Goal: Task Accomplishment & Management: Complete application form

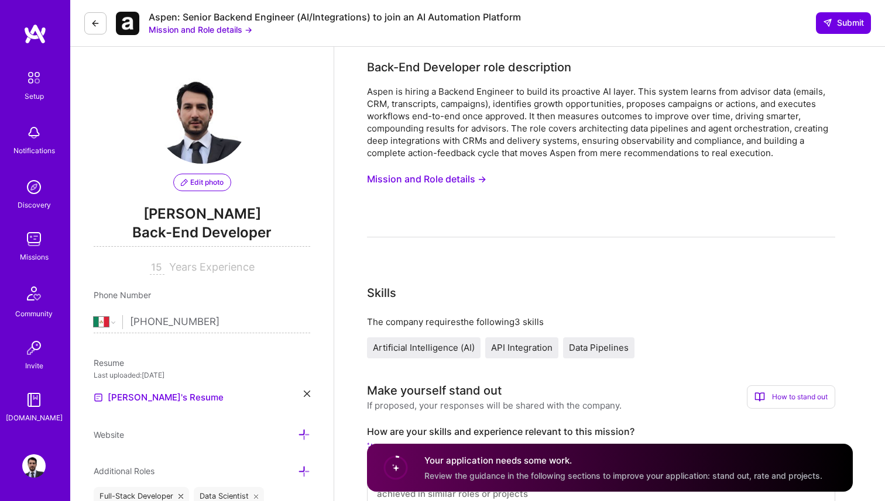
select select "MX"
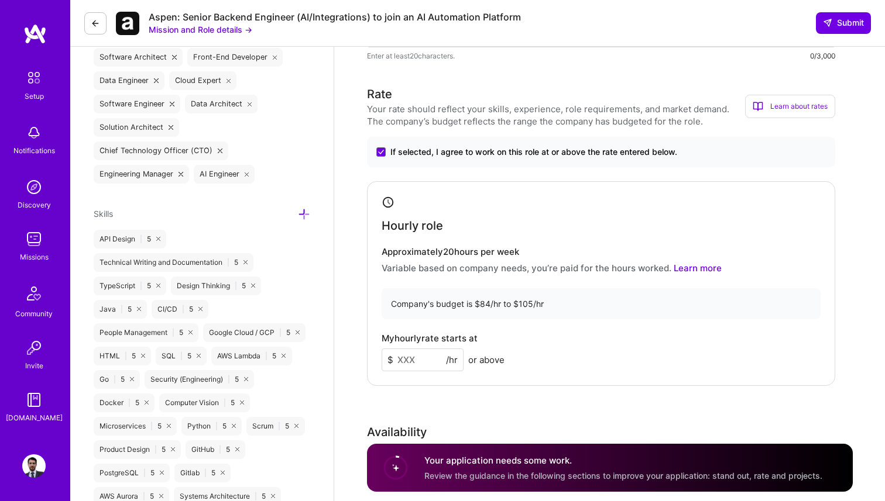
scroll to position [467, 0]
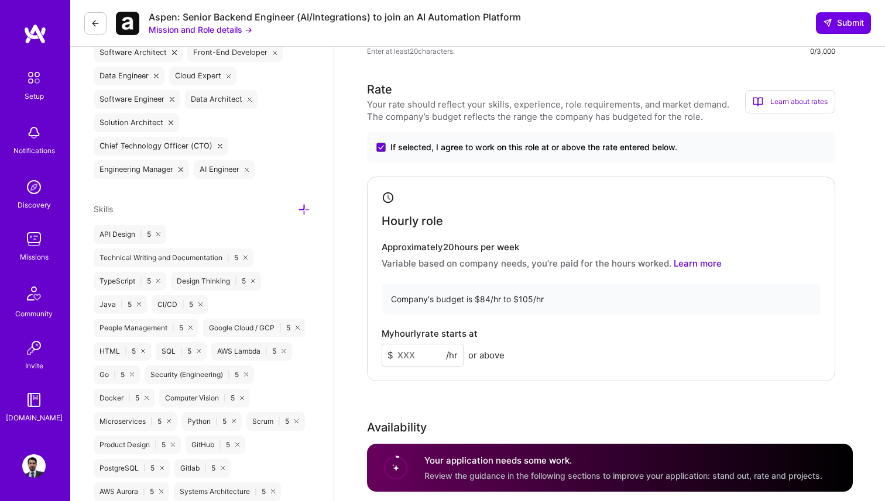
type input "1"
type input "95"
click at [555, 294] on div "Company's budget is $84/hr to $105/hr" at bounding box center [600, 299] width 439 height 31
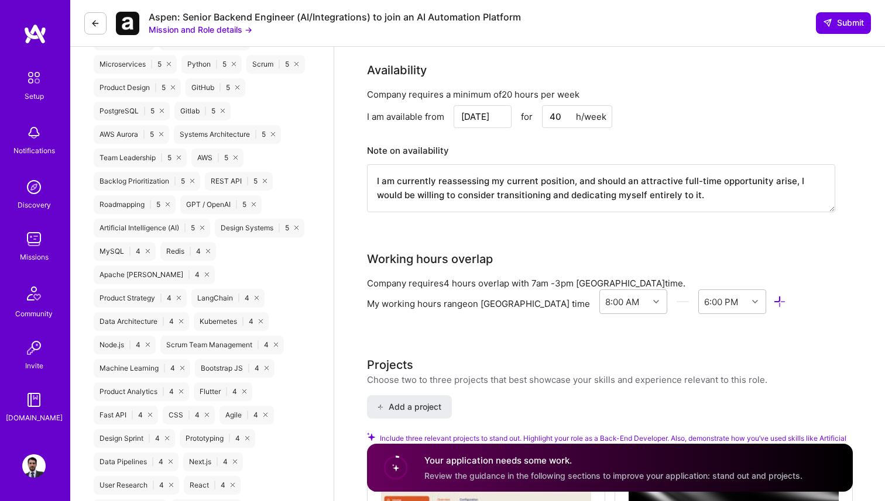
scroll to position [706, 0]
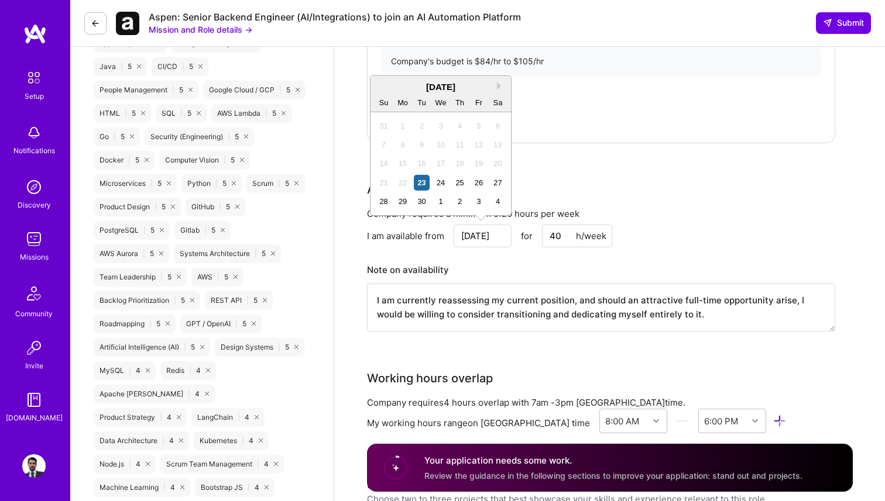
click at [494, 239] on input "[DATE]" at bounding box center [482, 236] width 58 height 23
drag, startPoint x: 436, startPoint y: 203, endPoint x: 448, endPoint y: 177, distance: 29.1
click at [448, 177] on div "31 1 2 3 4 5 6 7 8 9 10 11 12 13 14 15 16 17 18 19 20 21 22 23 24 25 26 27 28 2…" at bounding box center [440, 163] width 133 height 95
click at [498, 85] on button "Next Month" at bounding box center [501, 86] width 8 height 8
click at [398, 145] on div "6" at bounding box center [403, 145] width 16 height 16
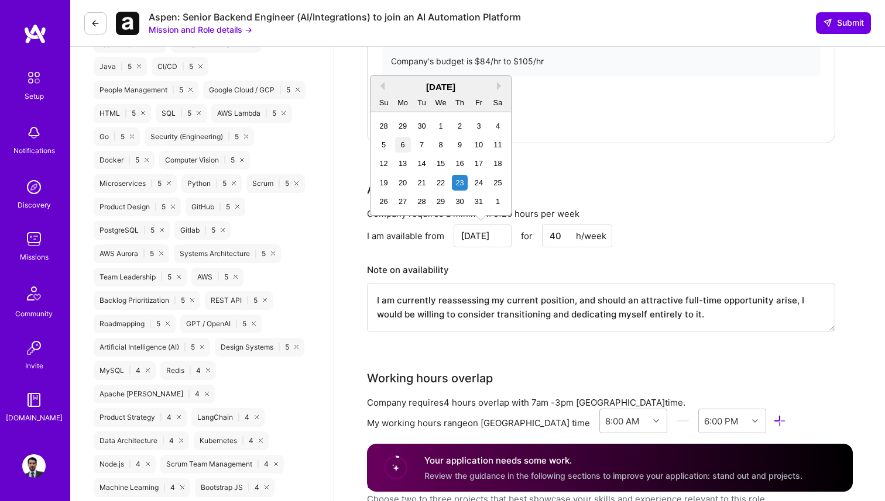
type input "[DATE]"
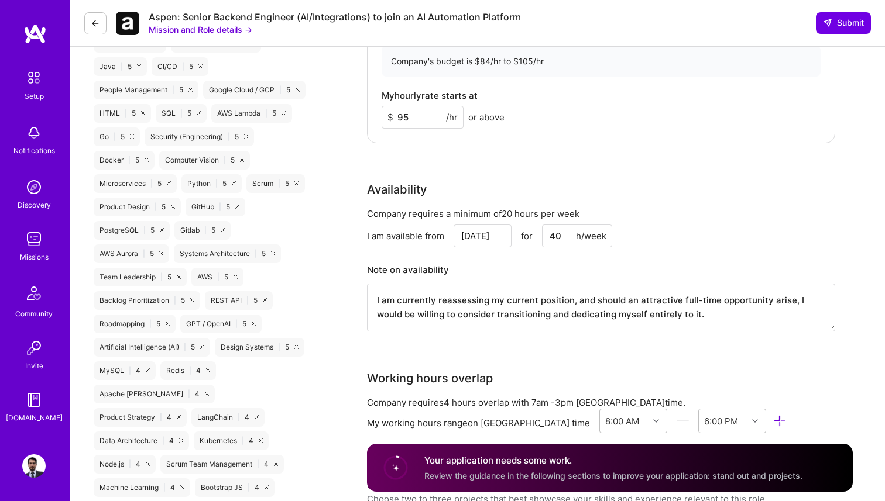
click at [448, 273] on h3 "Note on availability" at bounding box center [601, 271] width 468 height 18
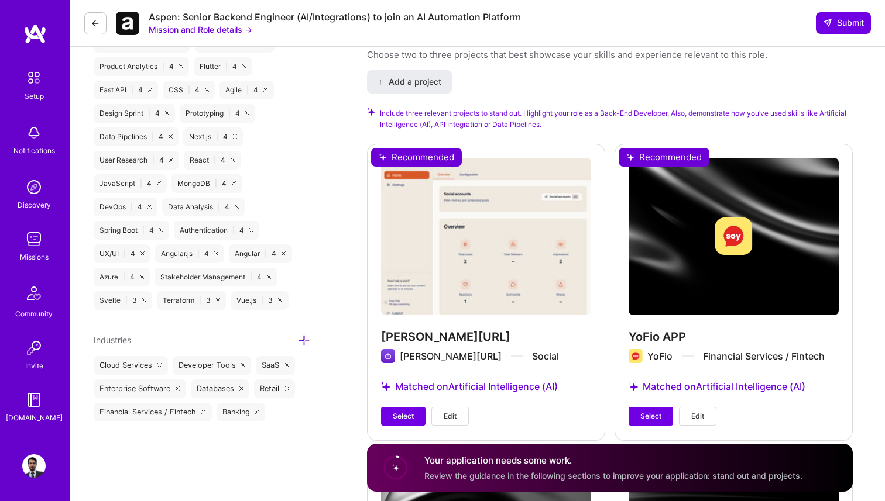
scroll to position [1199, 0]
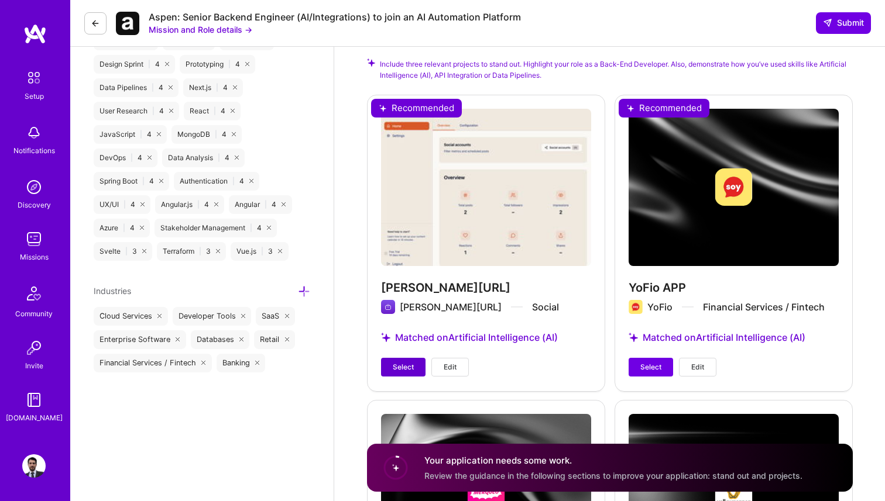
click at [399, 366] on span "Select" at bounding box center [403, 367] width 21 height 11
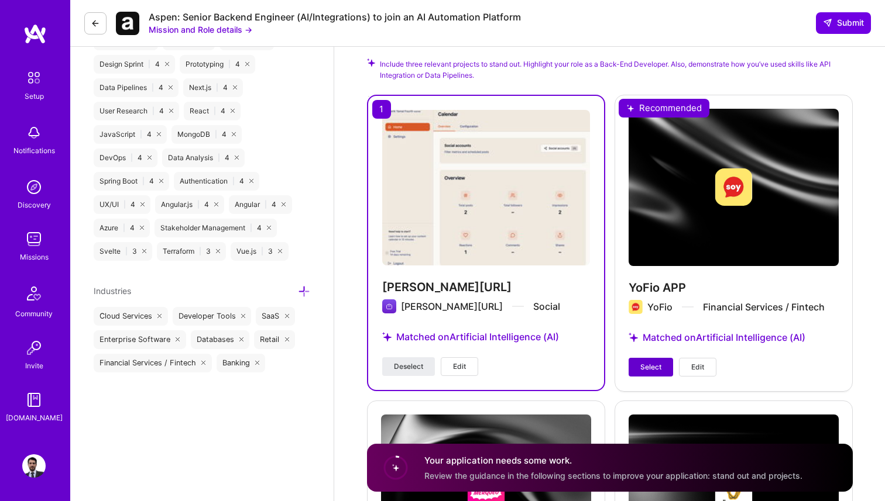
click at [644, 376] on button "Select" at bounding box center [650, 367] width 44 height 19
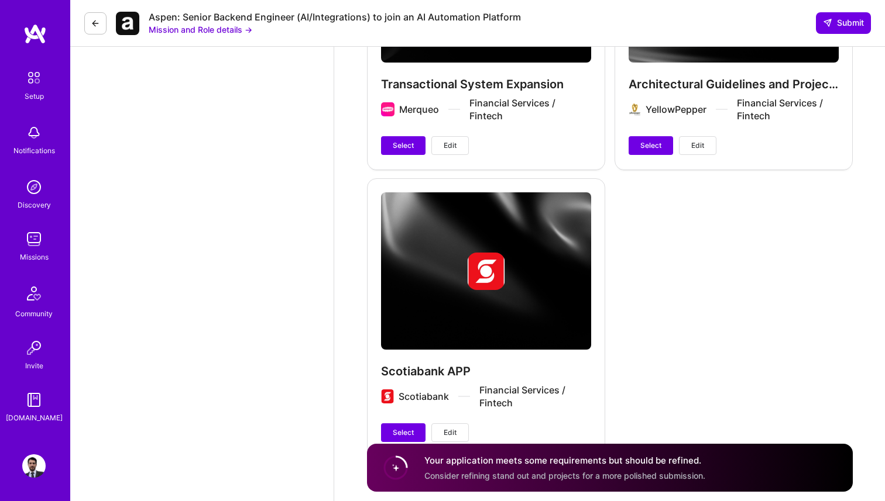
scroll to position [1715, 0]
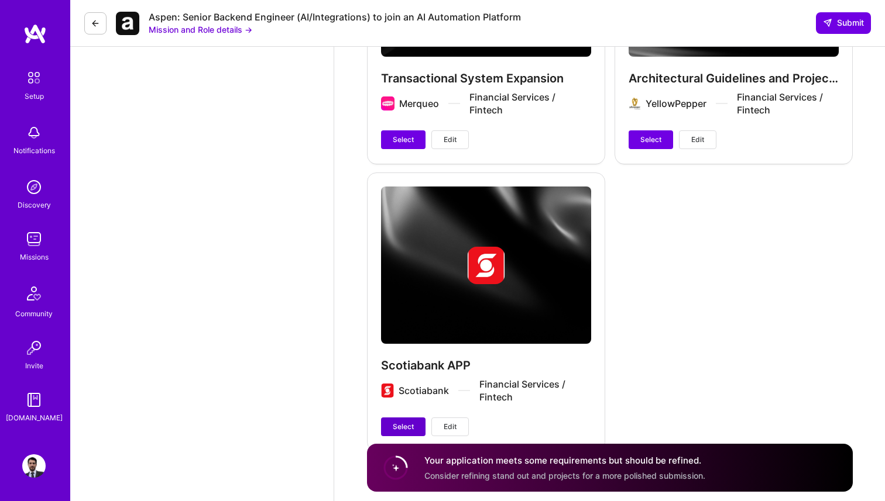
click at [408, 424] on span "Select" at bounding box center [403, 427] width 21 height 11
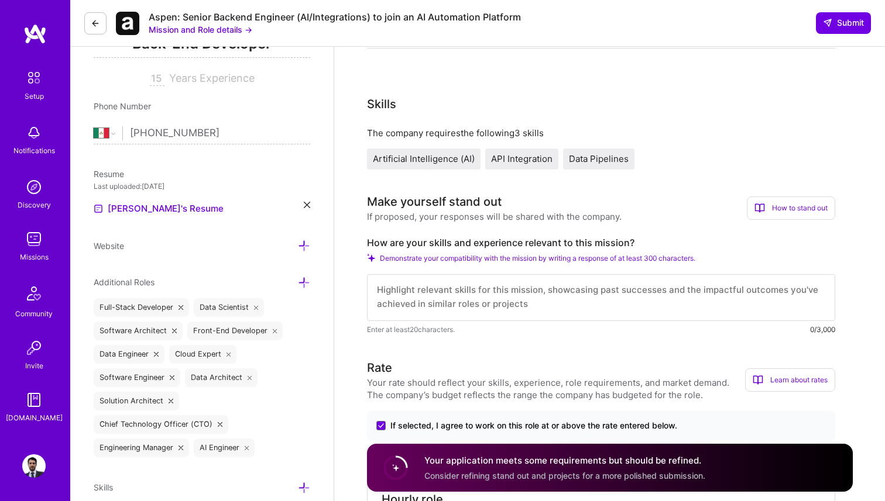
scroll to position [190, 0]
click at [565, 294] on textarea at bounding box center [601, 297] width 468 height 47
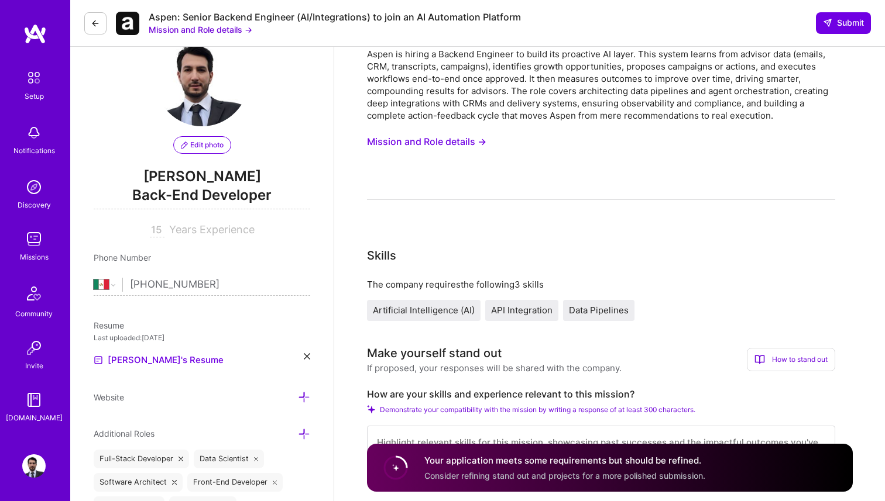
scroll to position [0, 0]
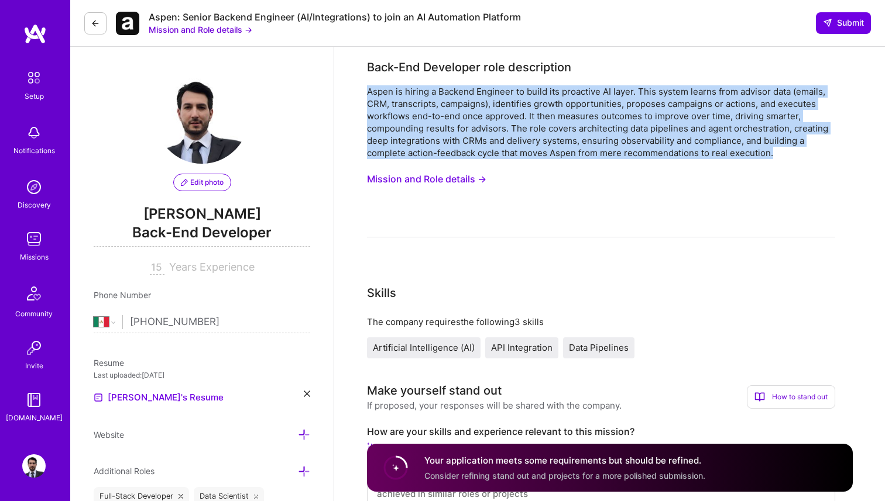
drag, startPoint x: 776, startPoint y: 154, endPoint x: 368, endPoint y: 91, distance: 413.2
click at [367, 92] on div "Aspen is hiring a Backend Engineer to build its proactive AI layer. This system…" at bounding box center [601, 122] width 468 height 74
copy div "Aspen is hiring a Backend Engineer to build its proactive AI layer. This system…"
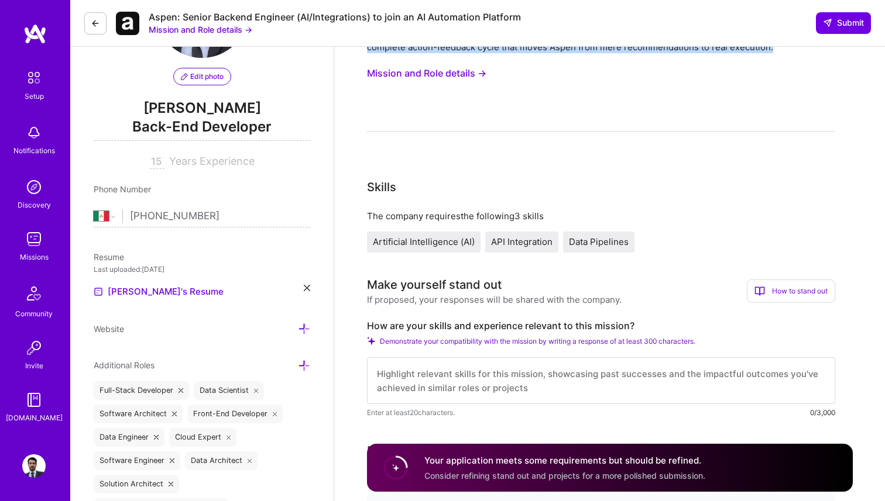
scroll to position [254, 0]
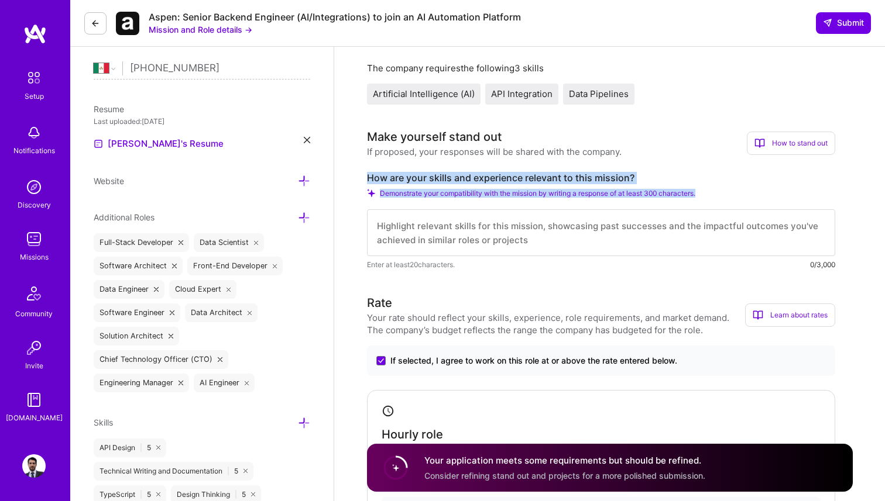
copy div "How are your skills and experience relevant to this mission? Demonstrate your c…"
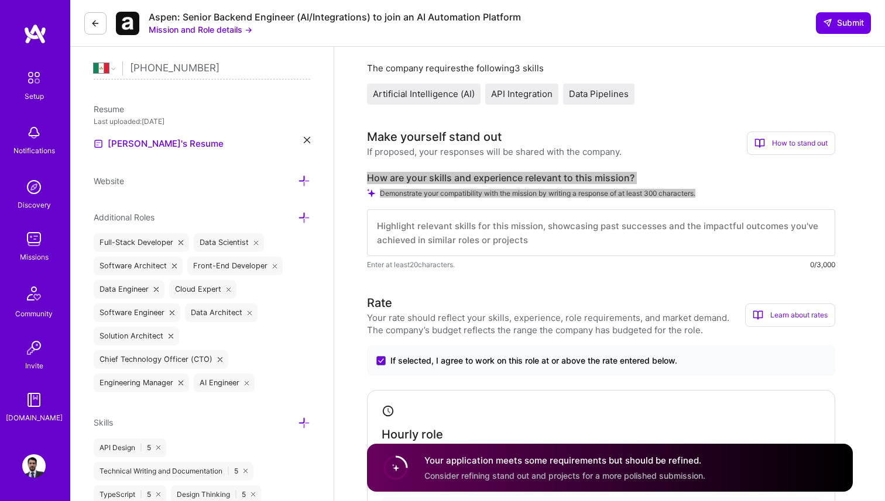
drag, startPoint x: 364, startPoint y: 177, endPoint x: 707, endPoint y: 190, distance: 343.1
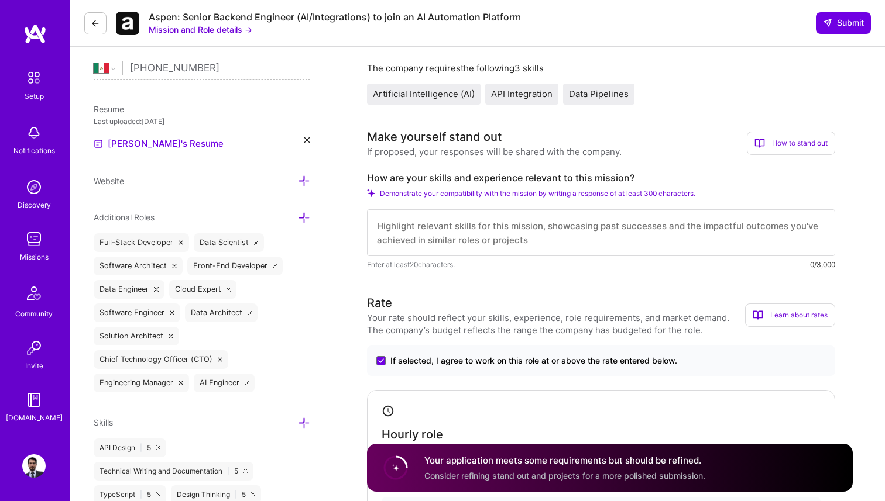
click at [472, 238] on textarea at bounding box center [601, 232] width 468 height 47
click at [480, 228] on textarea at bounding box center [601, 232] width 468 height 47
paste textarea "I build secure, data-intensive backends and LLM-powered automations end-to-end,…"
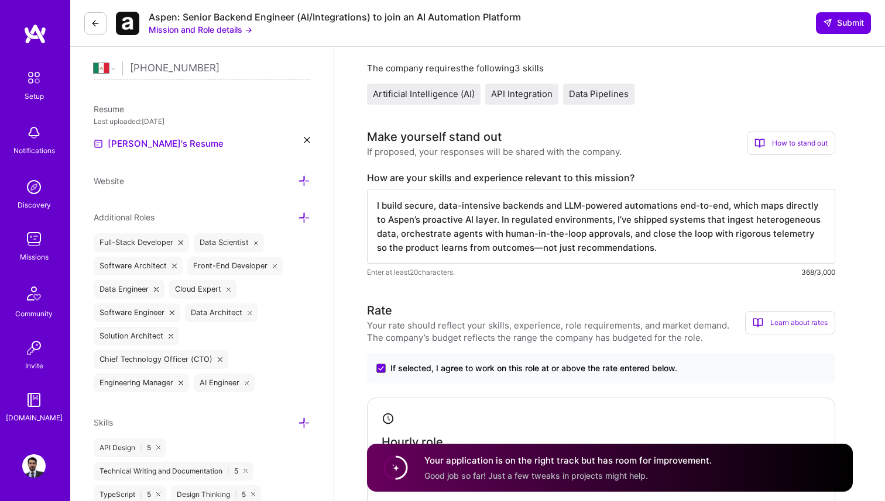
click at [725, 208] on textarea "I build secure, data-intensive backends and LLM-powered automations end-to-end,…" at bounding box center [601, 226] width 468 height 75
click at [482, 219] on textarea "I build secure, data-intensive backends and LLM-powered automations end-to-end,…" at bounding box center [601, 226] width 468 height 75
paste textarea "—"
click at [604, 216] on textarea "I build secure, data-intensive backends and LLM-powered automations end-to-end.…" at bounding box center [601, 226] width 468 height 75
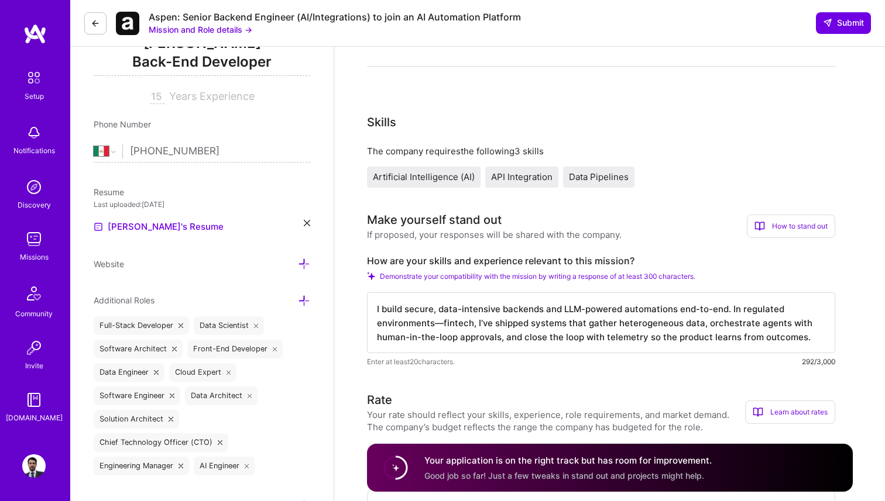
scroll to position [176, 0]
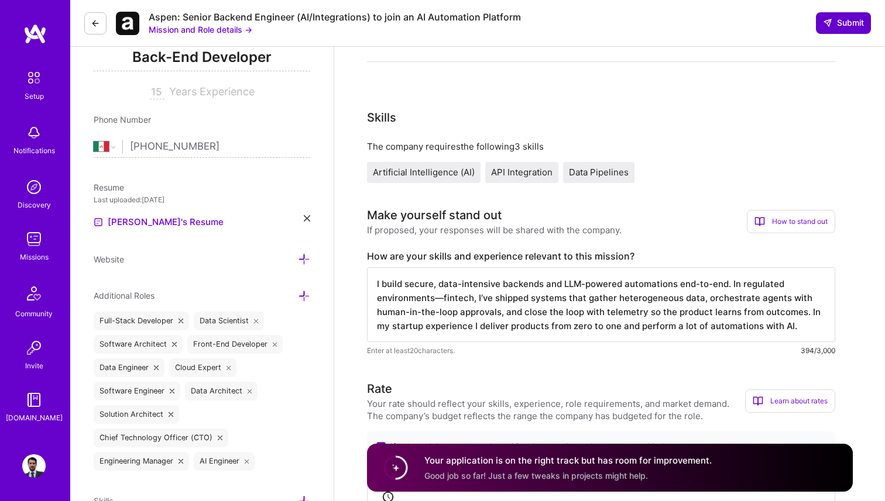
type textarea "I build secure, data-intensive backends and LLM-powered automations end-to-end.…"
click at [841, 20] on span "Submit" at bounding box center [843, 23] width 41 height 12
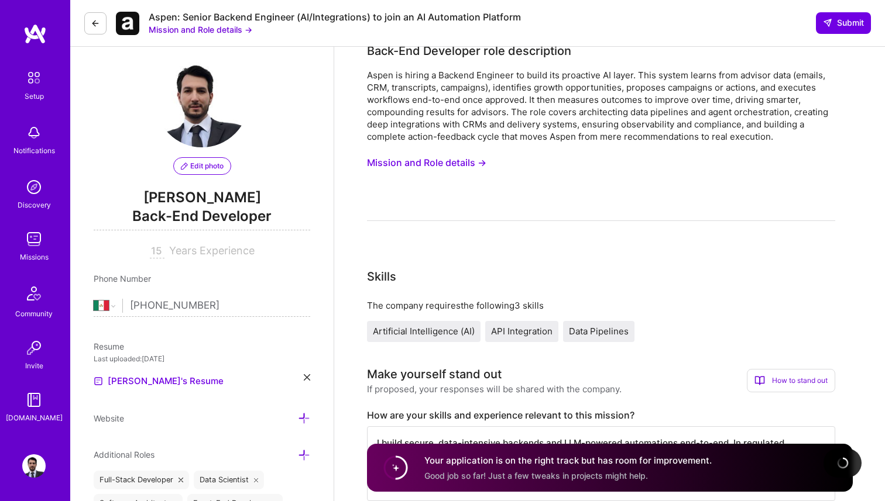
scroll to position [0, 0]
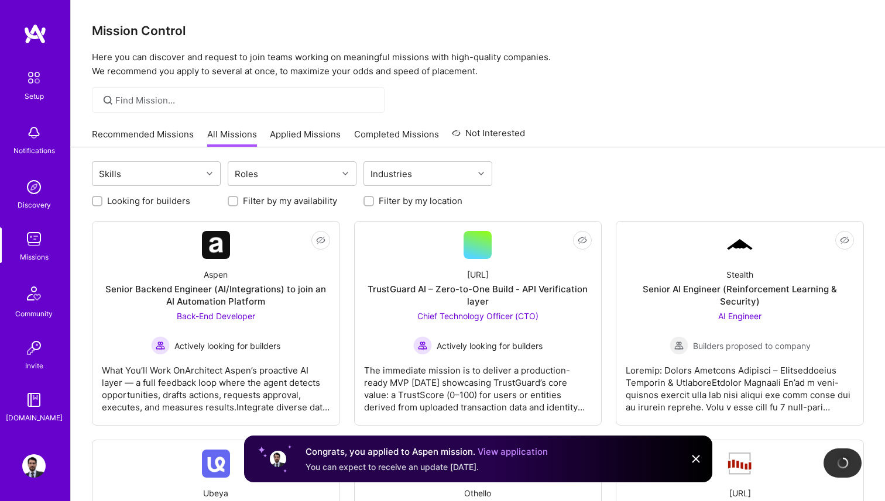
click at [306, 130] on link "Applied Missions" at bounding box center [305, 137] width 71 height 19
